Goal: Find specific page/section: Find specific page/section

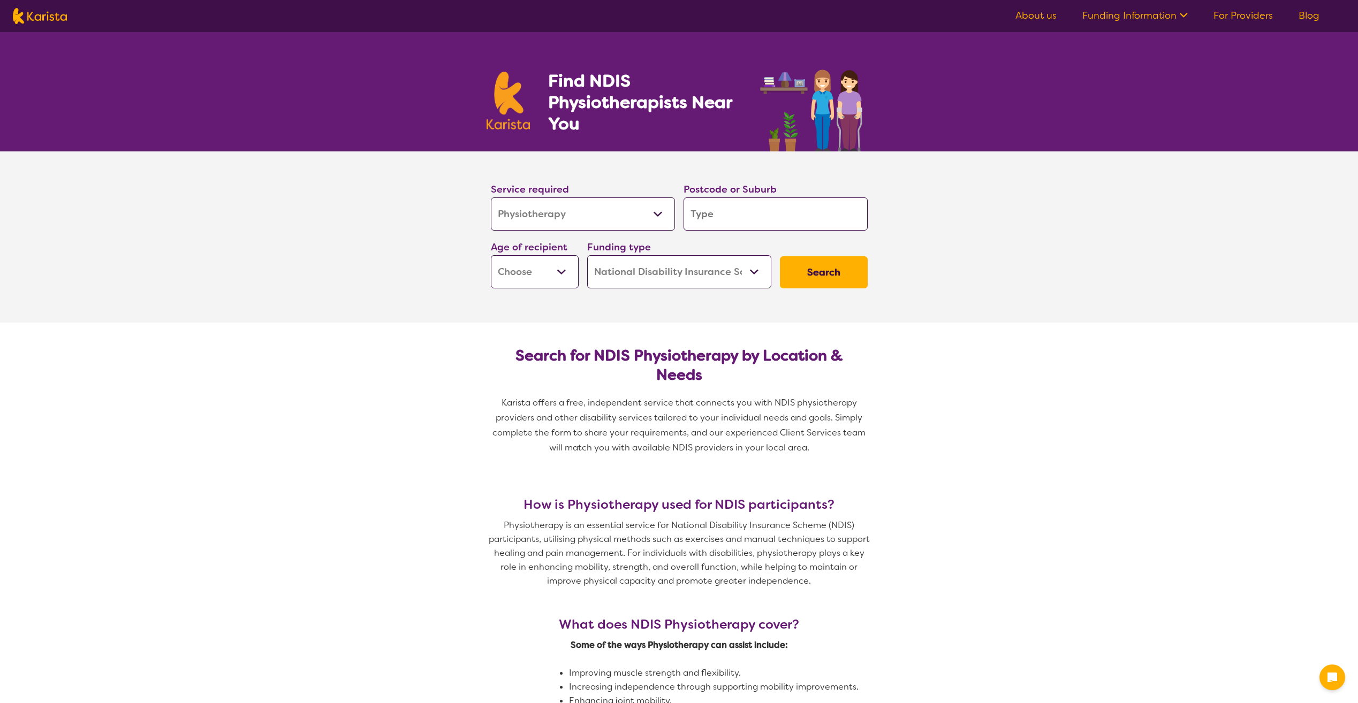
select select "Physiotherapy"
select select "NDIS"
select select "Physiotherapy"
select select "NDIS"
click at [660, 212] on select "Allied Health Assistant Assessment ([MEDICAL_DATA] or [MEDICAL_DATA]) Behaviour…" at bounding box center [583, 213] width 184 height 33
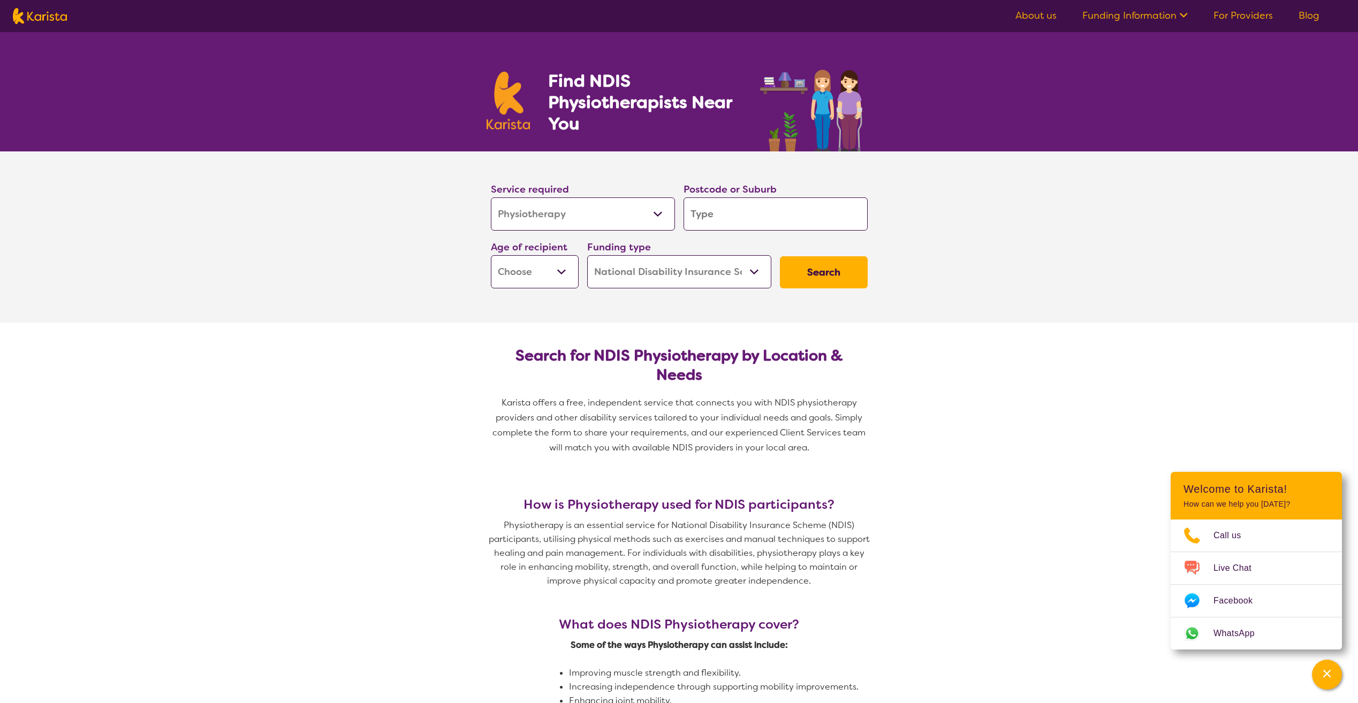
select select "Exercise physiology"
click at [491, 197] on select "Allied Health Assistant Assessment ([MEDICAL_DATA] or [MEDICAL_DATA]) Behaviour…" at bounding box center [583, 213] width 184 height 33
select select "Exercise physiology"
click at [704, 209] on input "search" at bounding box center [775, 213] width 184 height 33
type input "m"
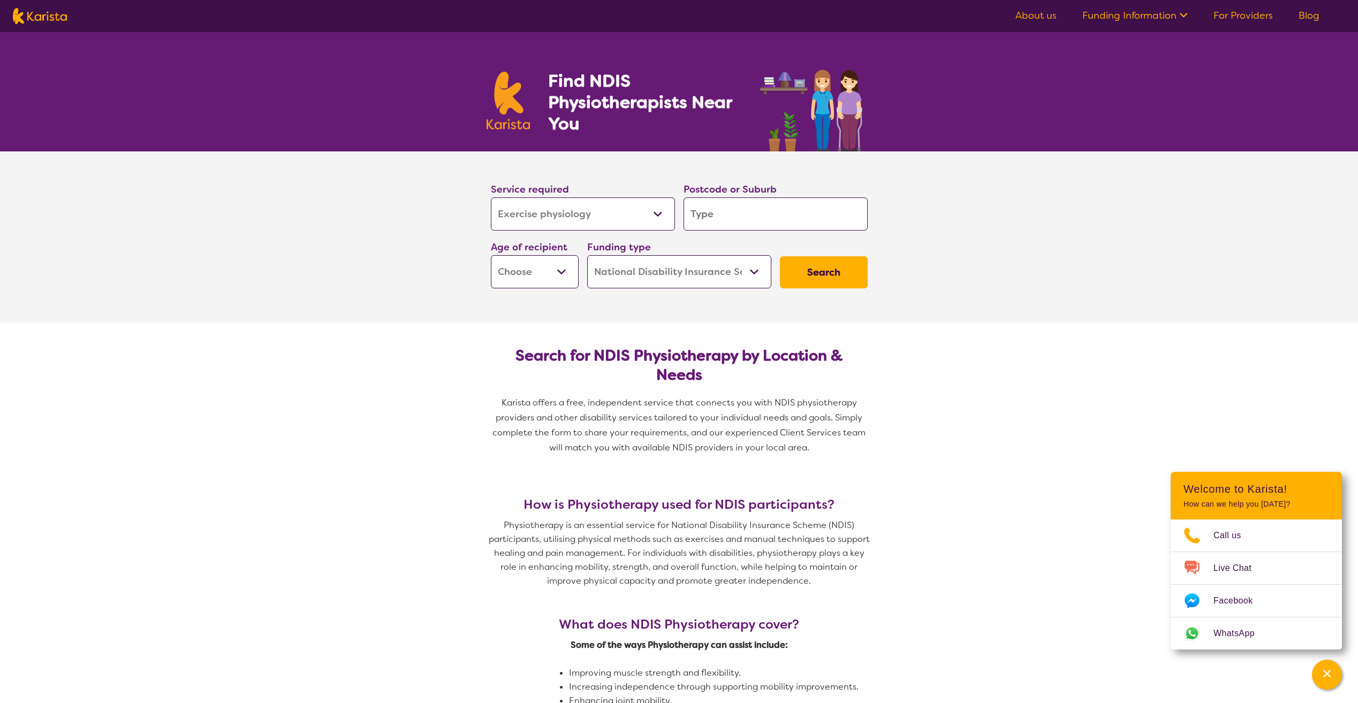
type input "m"
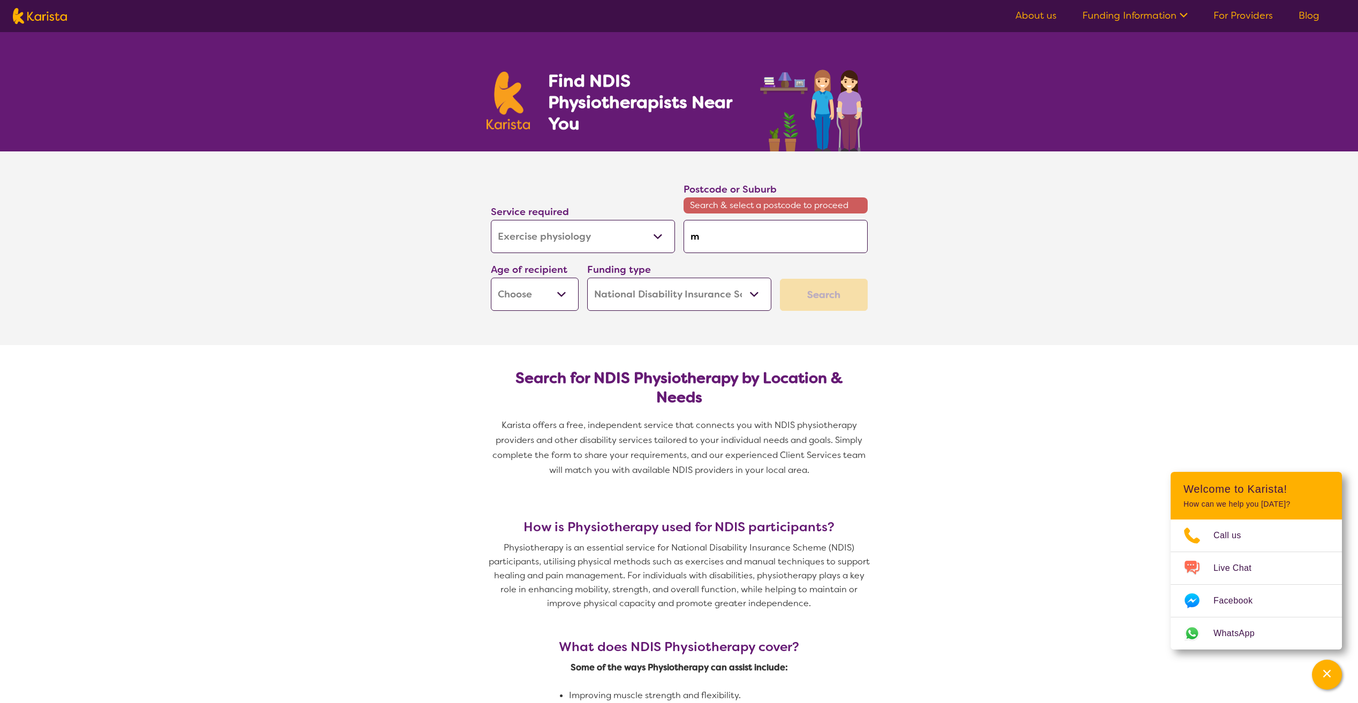
type input "ma"
type input "mad"
type input "madd"
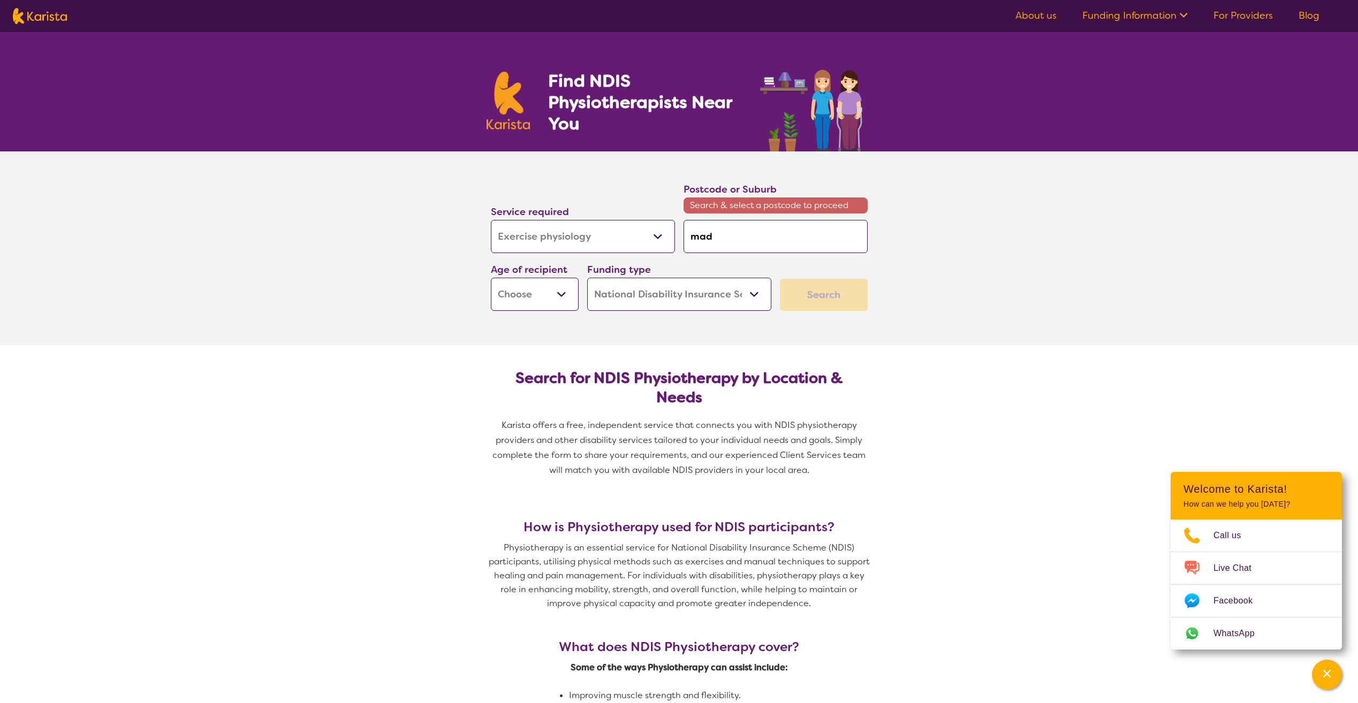
type input "madd"
type input "maddi"
type input "maddin"
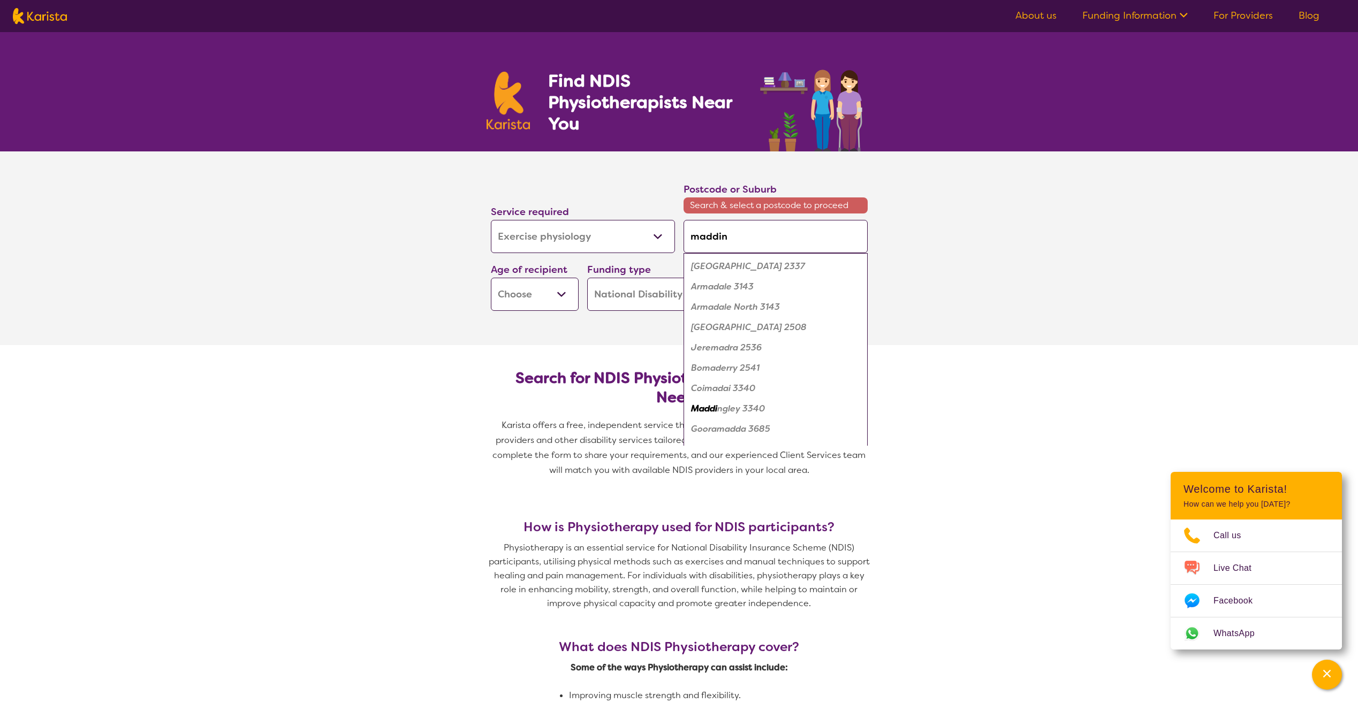
type input "[PERSON_NAME]"
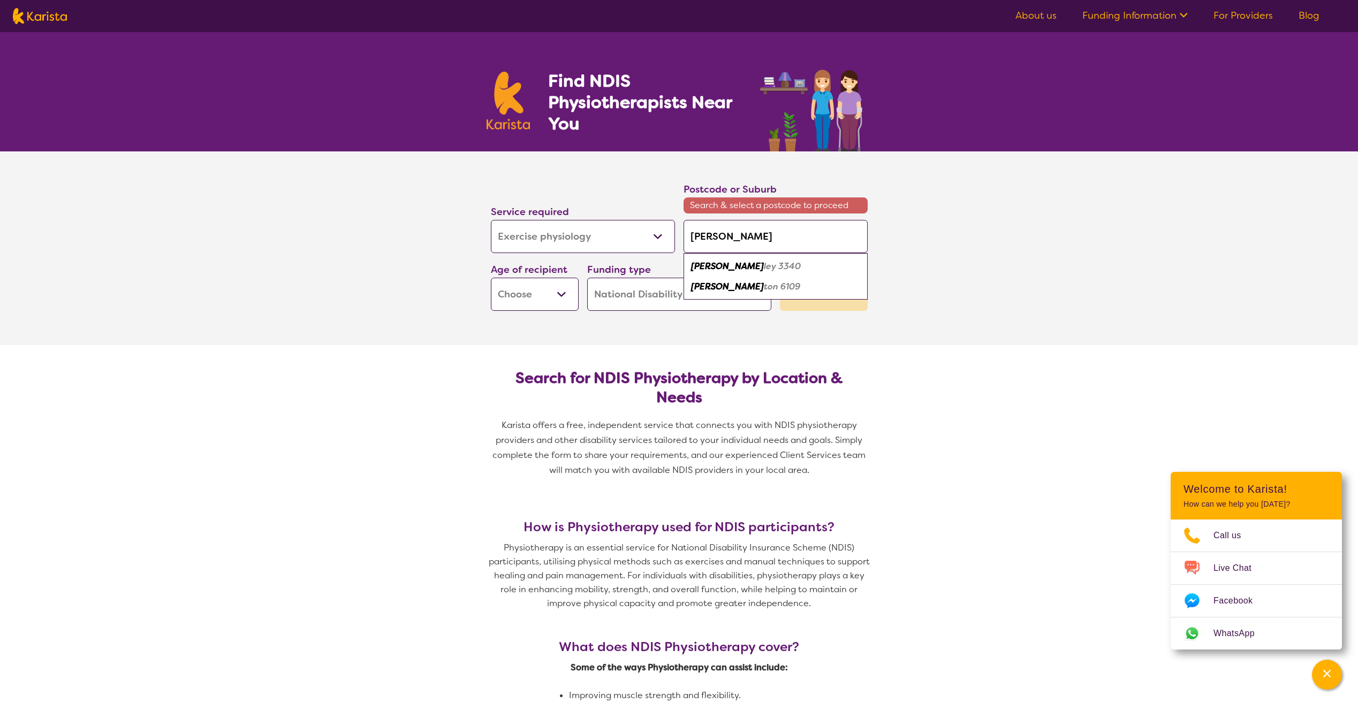
type input "maddingl"
type input "maddingle"
type input "maddingley"
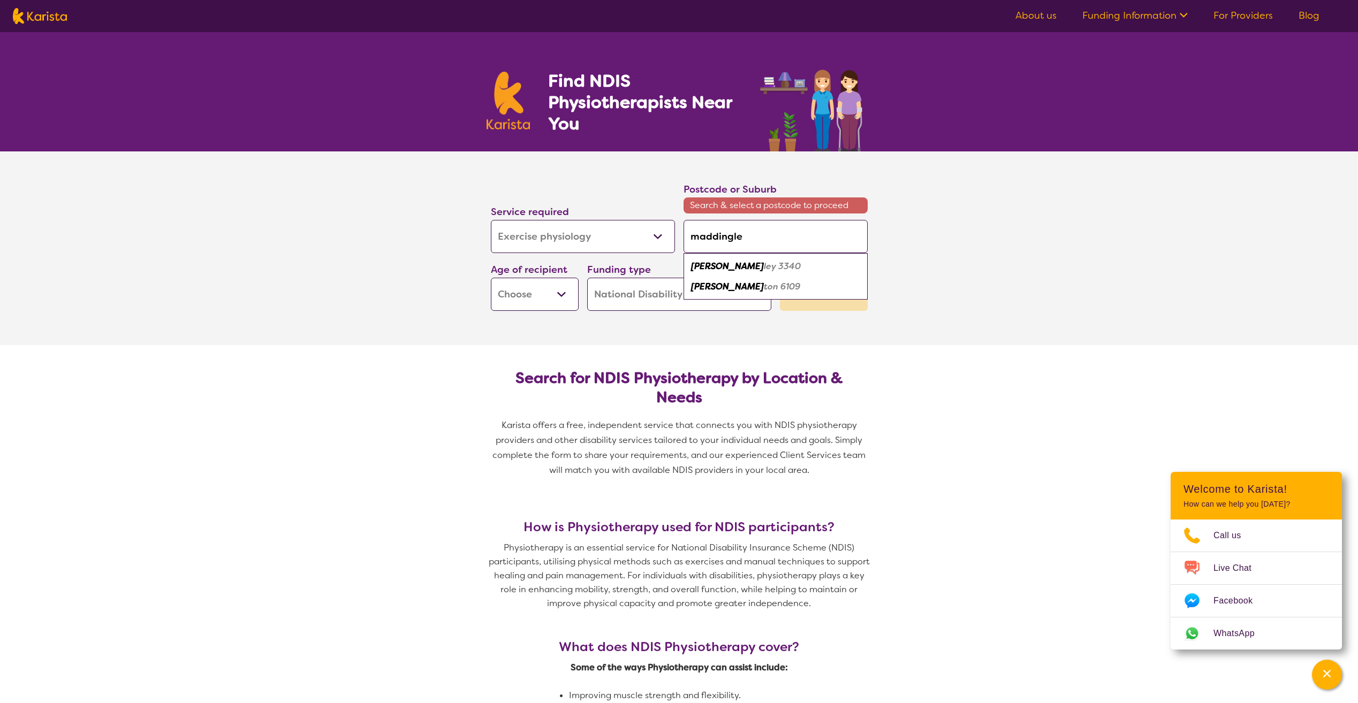
type input "maddingley"
click at [741, 263] on em "3340" at bounding box center [751, 266] width 22 height 11
type input "3340"
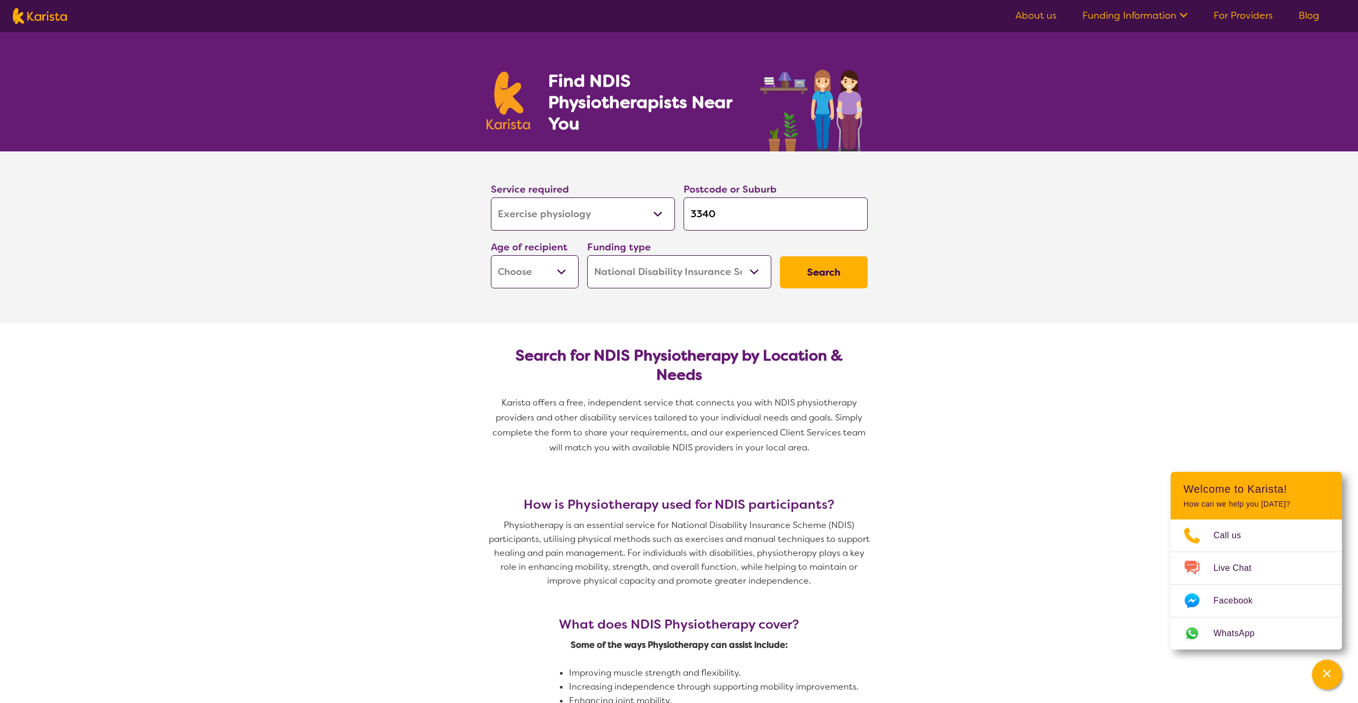
click at [560, 265] on select "Early Childhood - 0 to 9 Child - 10 to 11 Adolescent - 12 to 17 Adult - 18 to 6…" at bounding box center [535, 271] width 88 height 33
select select "AS"
click at [491, 255] on select "Early Childhood - 0 to 9 Child - 10 to 11 Adolescent - 12 to 17 Adult - 18 to 6…" at bounding box center [535, 271] width 88 height 33
select select "AS"
click at [839, 269] on button "Search" at bounding box center [824, 272] width 88 height 32
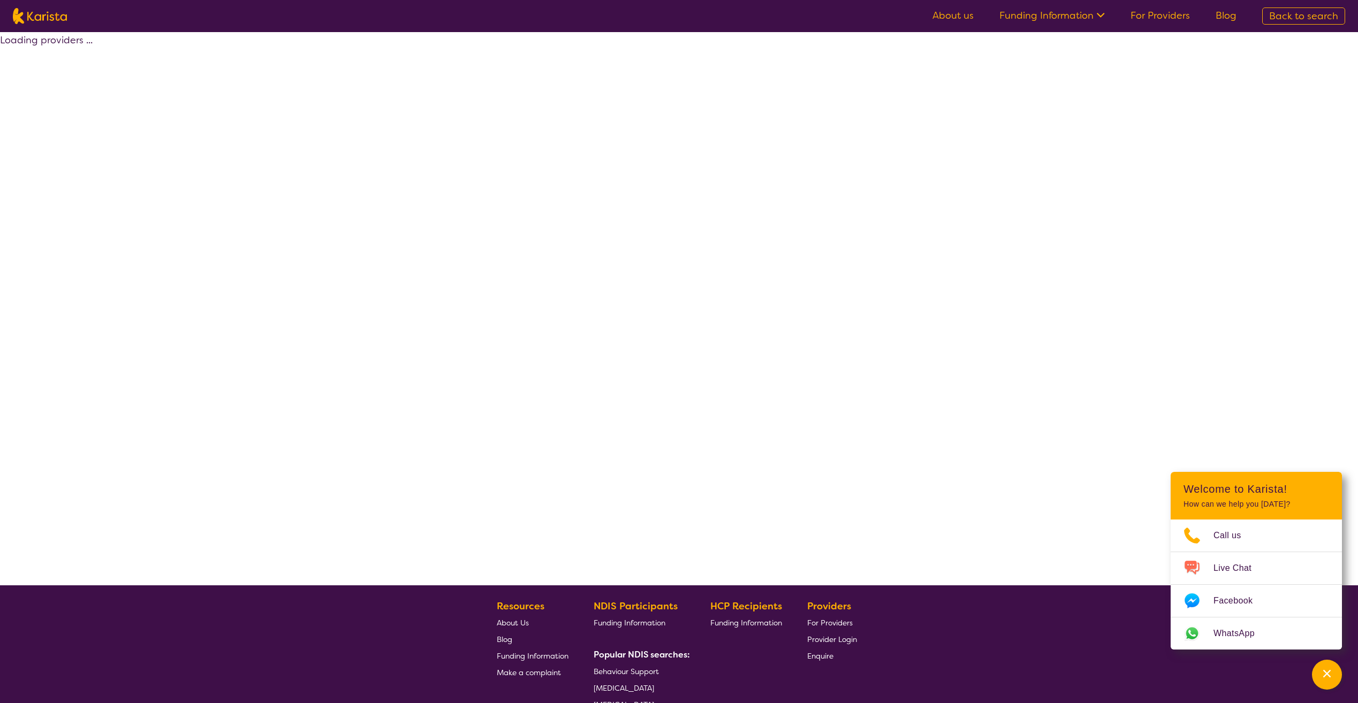
select select "by_score"
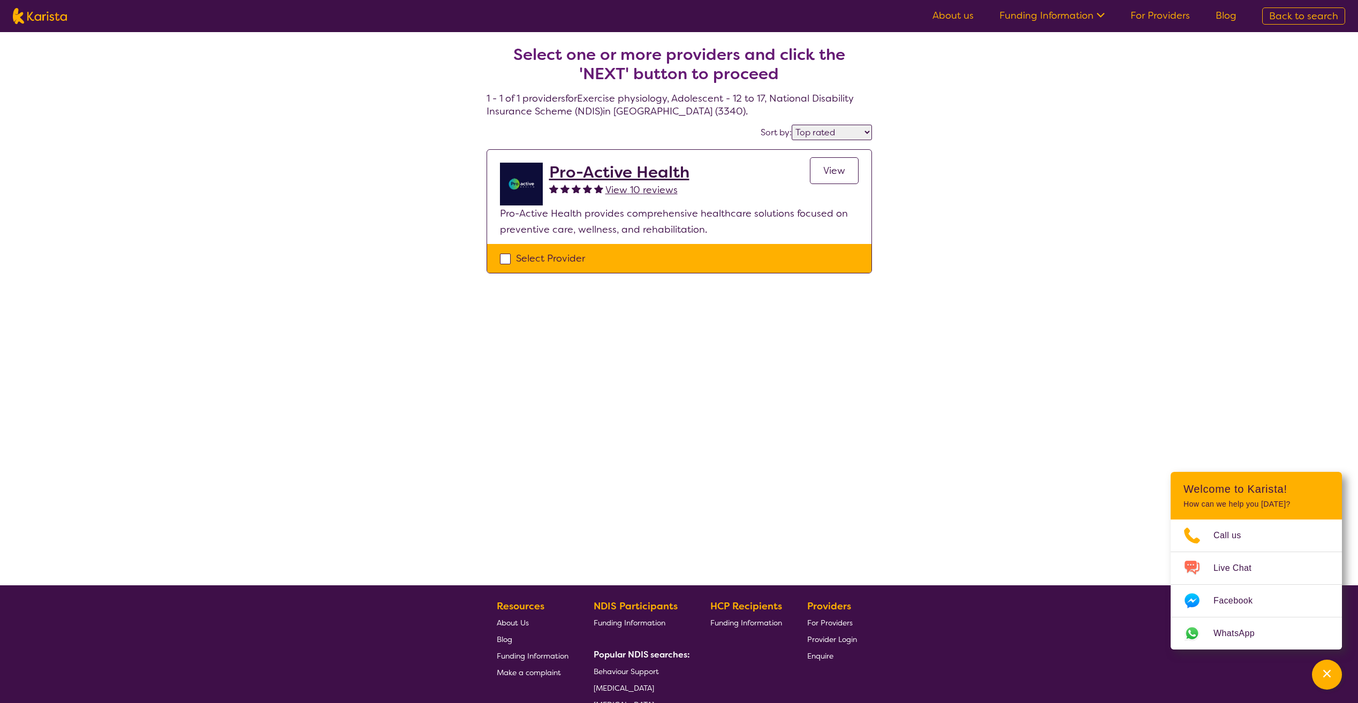
click at [834, 164] on span "View" at bounding box center [834, 170] width 22 height 13
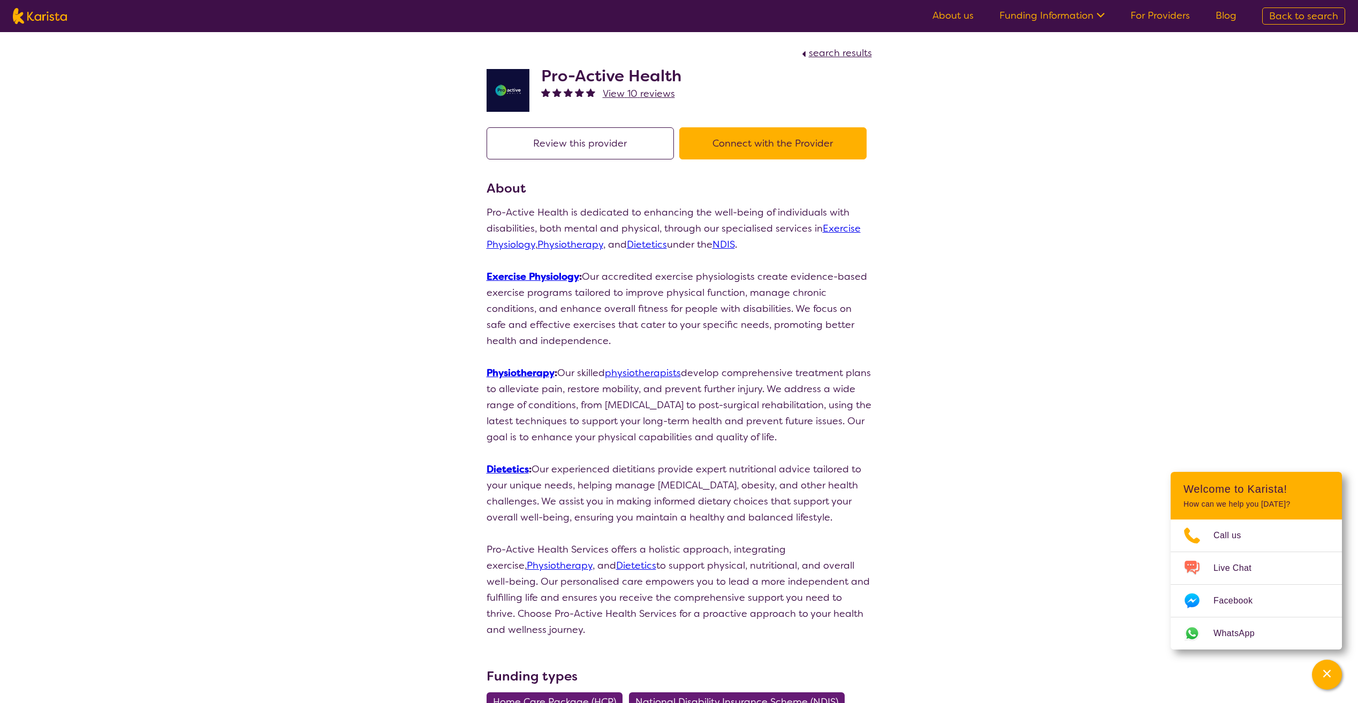
click at [793, 140] on button "Connect with the Provider" at bounding box center [772, 143] width 187 height 32
